Goal: Find specific page/section: Find specific page/section

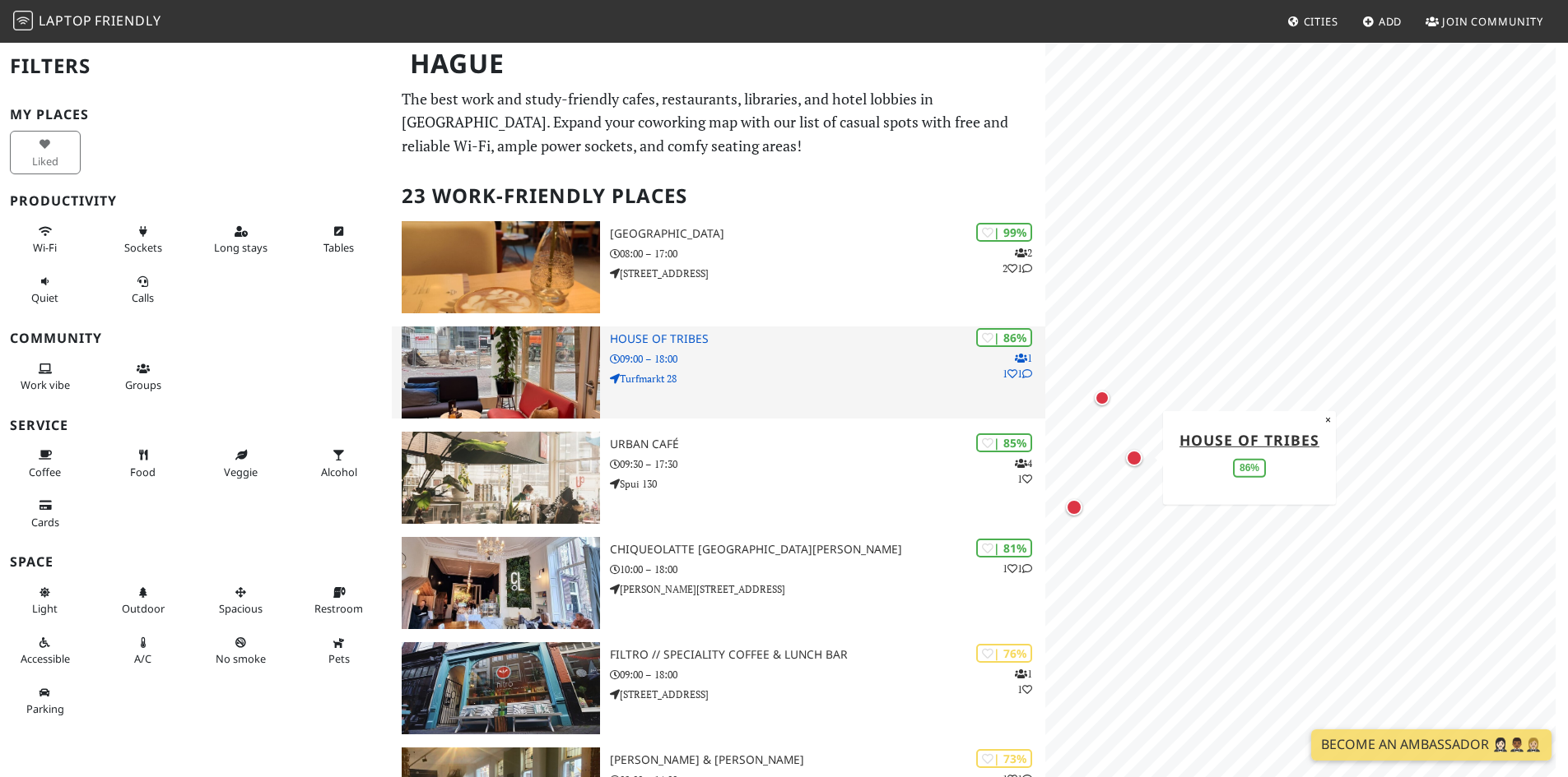
click at [701, 340] on h3 "House of Tribes" at bounding box center [827, 339] width 436 height 14
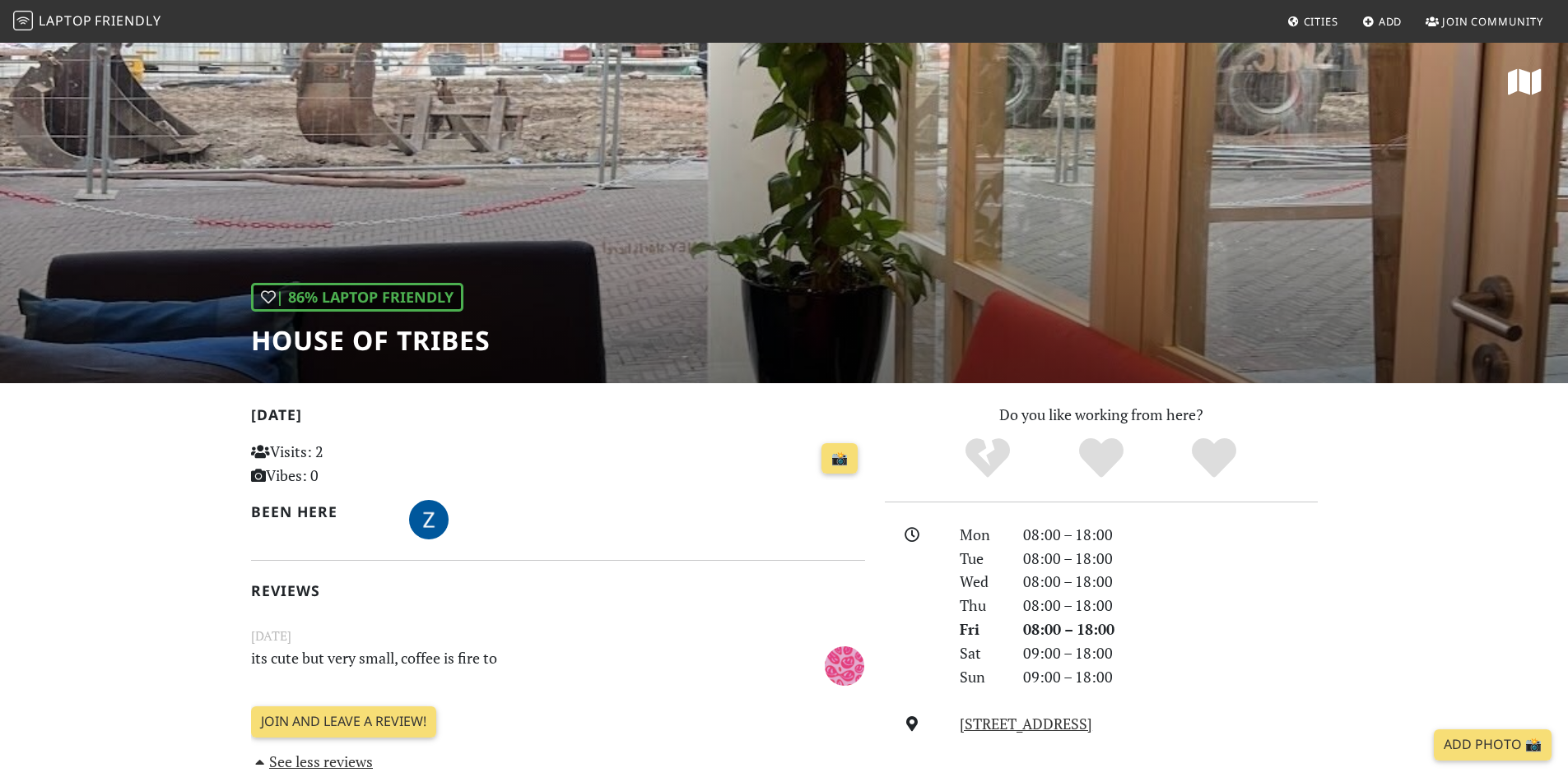
drag, startPoint x: 1424, startPoint y: 212, endPoint x: 1411, endPoint y: 214, distance: 13.2
click at [1424, 213] on div "| 86% Laptop Friendly House of Tribes" at bounding box center [784, 212] width 1568 height 343
drag, startPoint x: 240, startPoint y: 338, endPoint x: 501, endPoint y: 340, distance: 261.0
click at [501, 340] on div "| 86% Laptop Friendly House of Tribes" at bounding box center [784, 212] width 1568 height 343
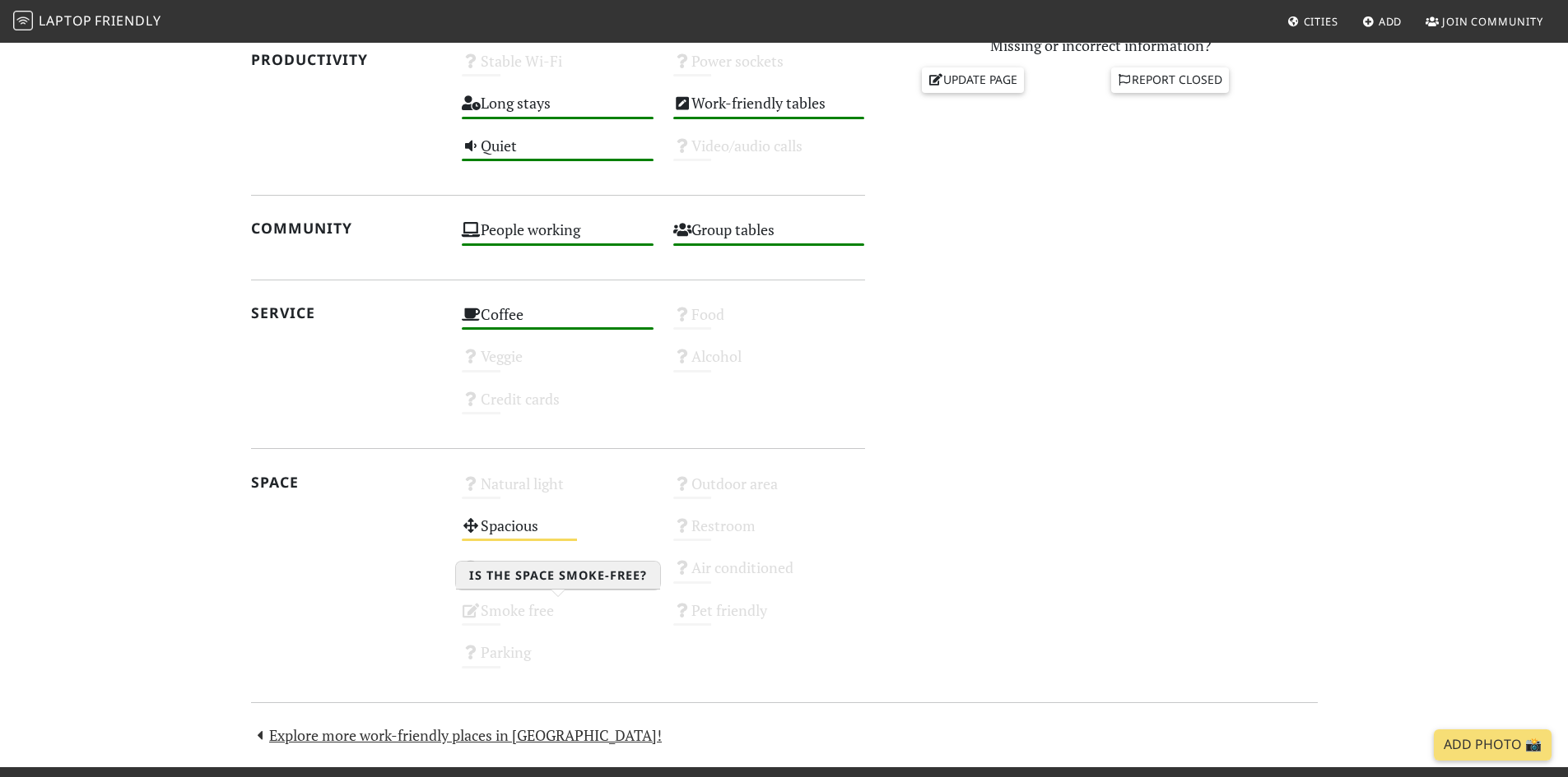
scroll to position [502, 0]
